Goal: Find specific fact: Find specific fact

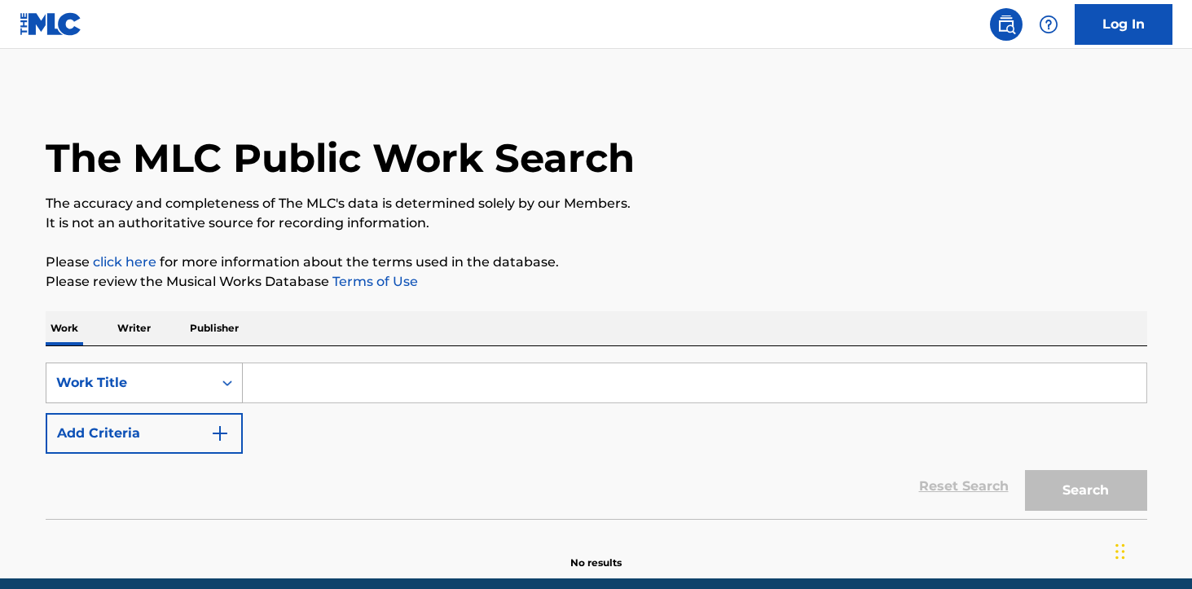
click at [150, 371] on div "Work Title" at bounding box center [144, 382] width 197 height 41
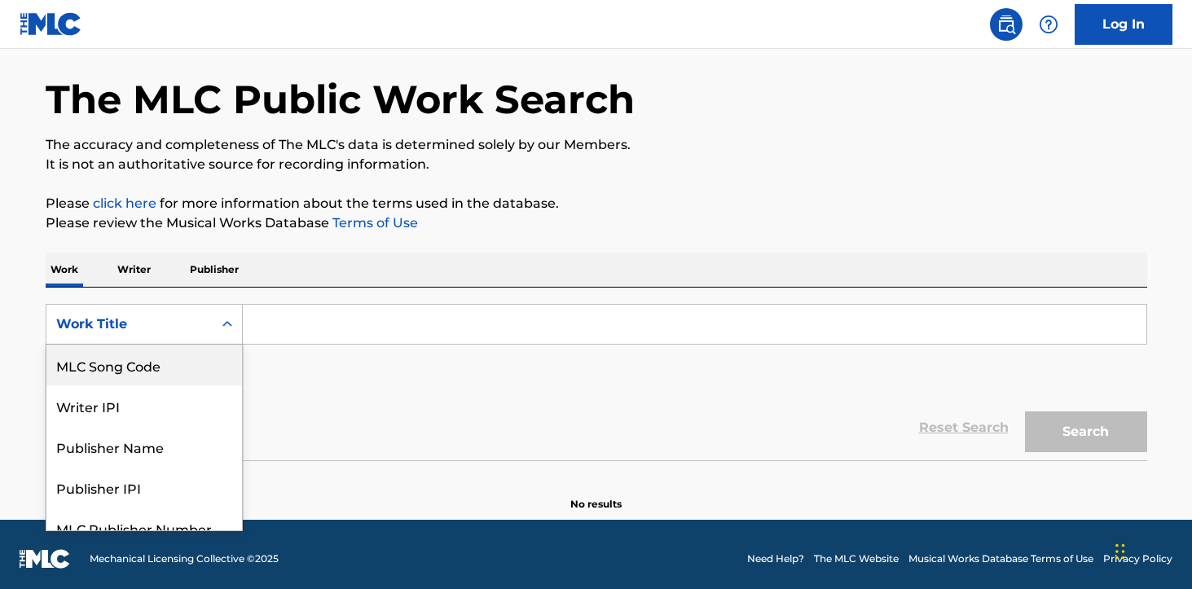
scroll to position [59, 0]
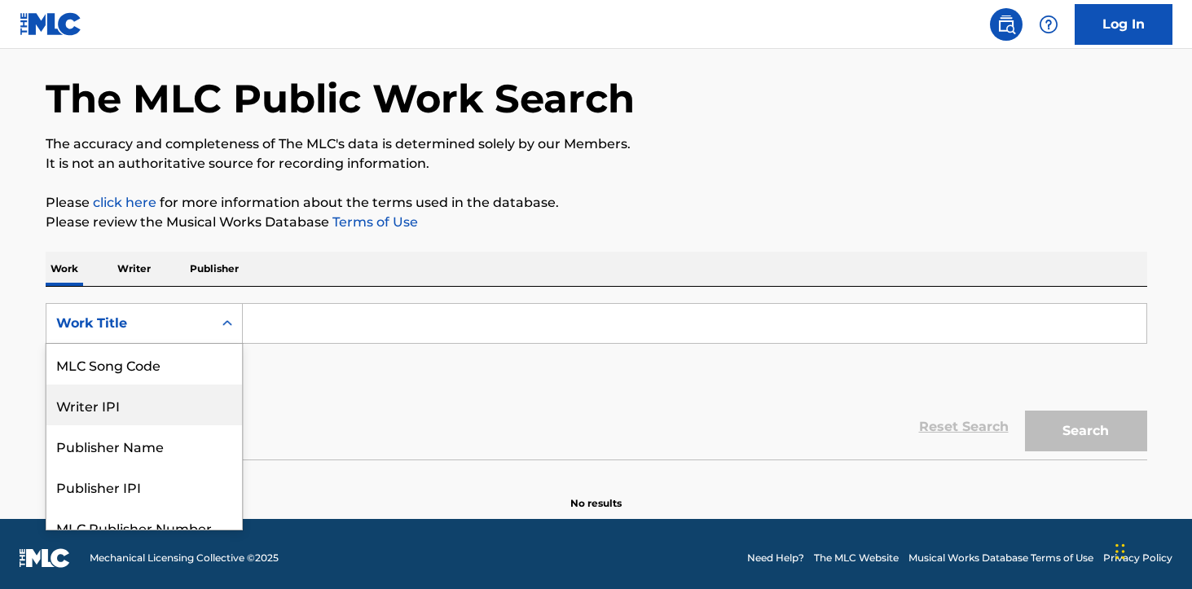
click at [122, 411] on div "Writer IPI" at bounding box center [143, 404] width 195 height 41
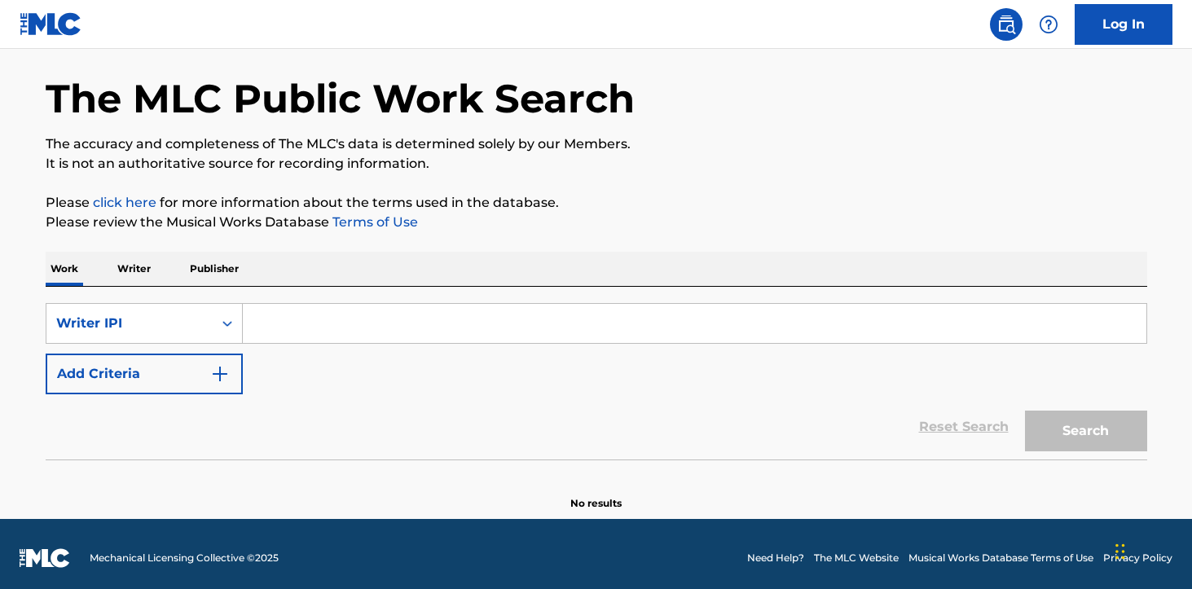
click at [339, 320] on input "Search Form" at bounding box center [694, 323] width 903 height 39
paste input "1047618947"
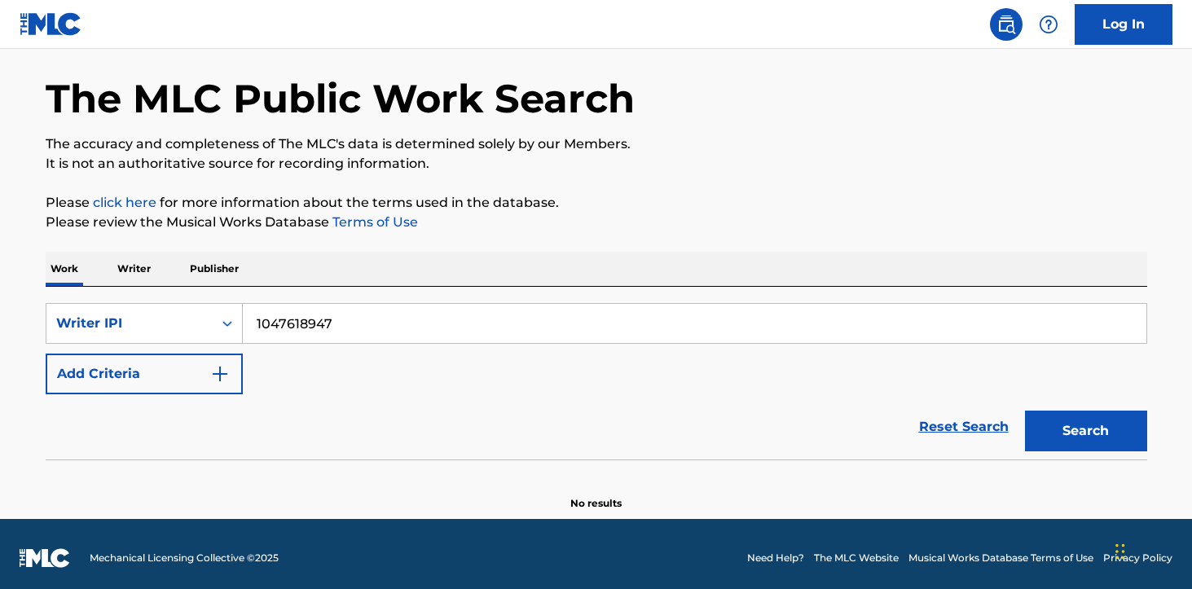
click at [1062, 424] on button "Search" at bounding box center [1086, 431] width 122 height 41
click at [253, 319] on input "1047618947" at bounding box center [694, 323] width 903 height 39
type input "01047618947"
click at [1081, 415] on button "Search" at bounding box center [1086, 431] width 122 height 41
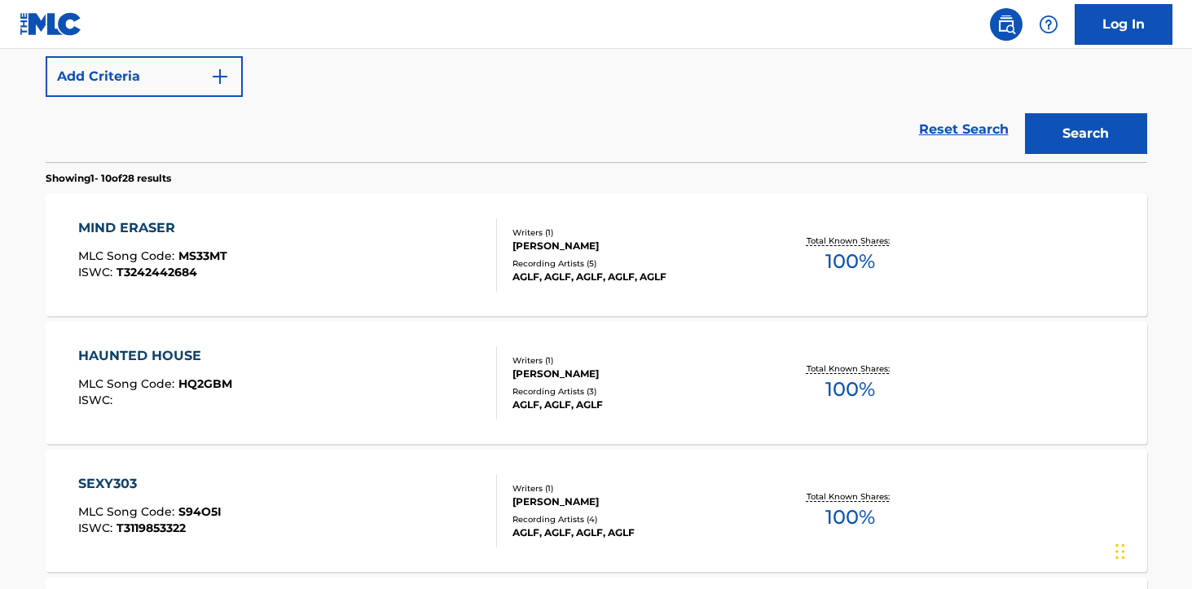
scroll to position [452, 0]
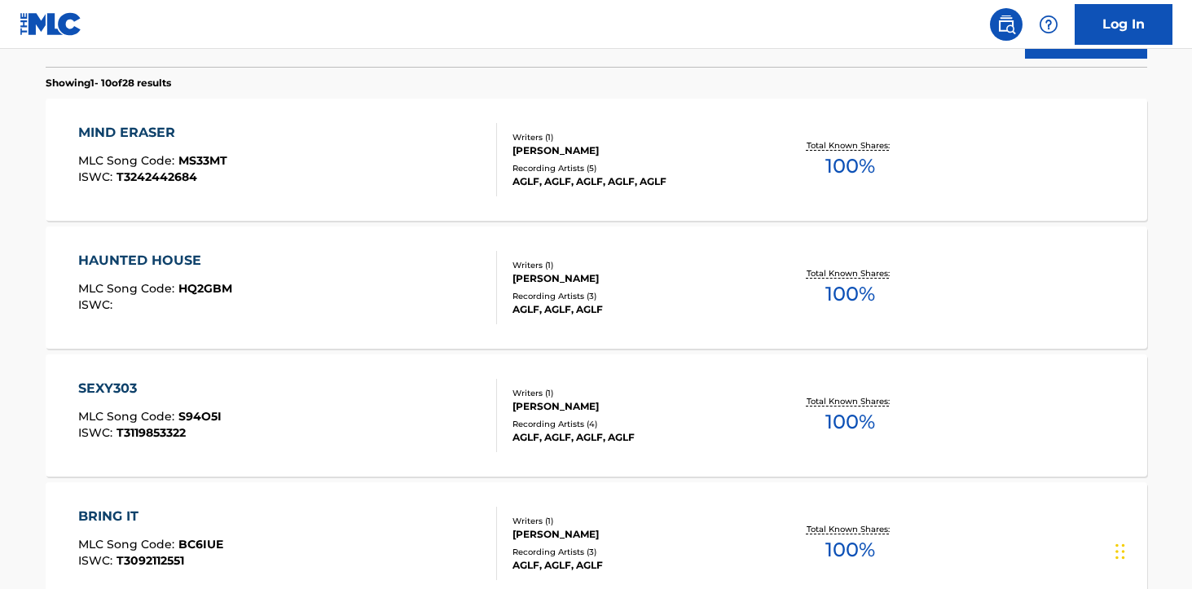
click at [566, 424] on div "Recording Artists ( 4 )" at bounding box center [635, 424] width 246 height 12
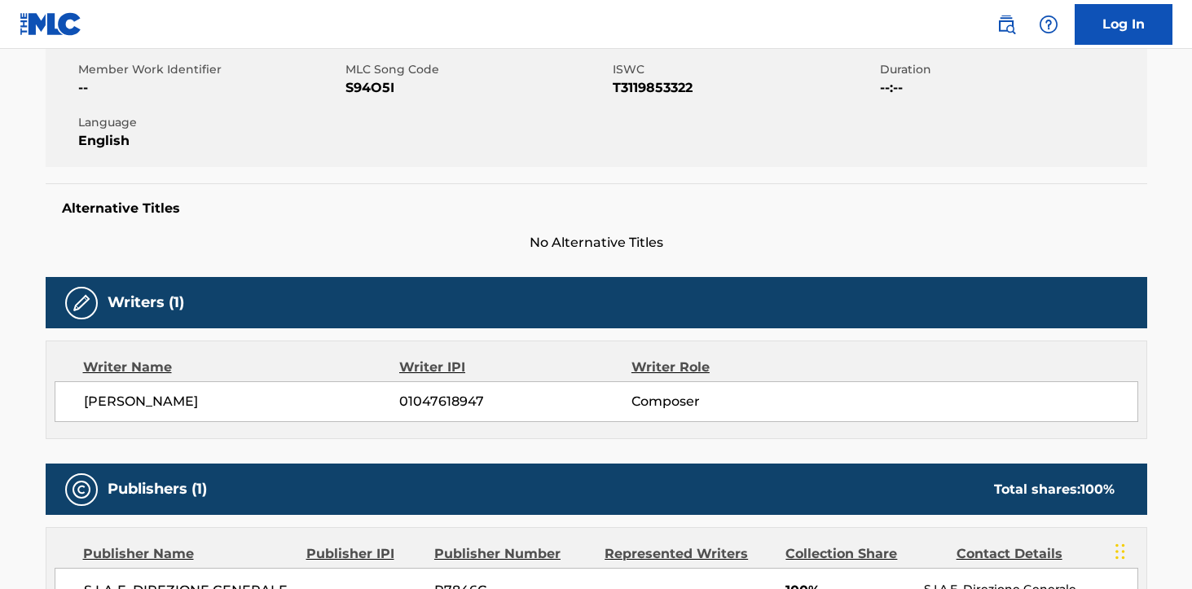
scroll to position [301, 0]
